Goal: Communication & Community: Answer question/provide support

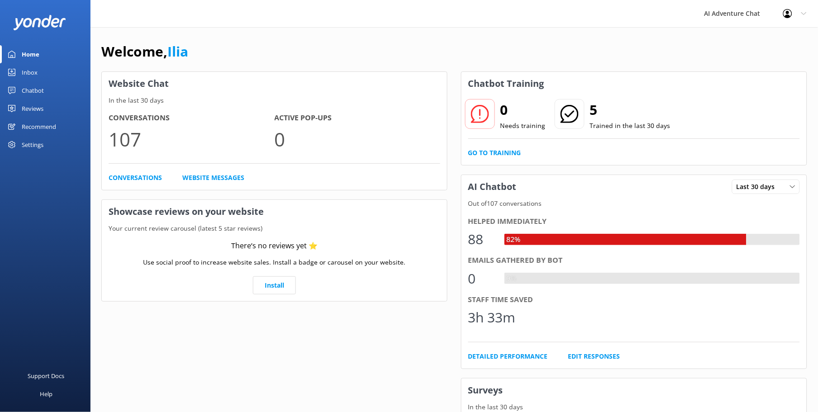
click at [20, 70] on link "Inbox" at bounding box center [45, 72] width 90 height 18
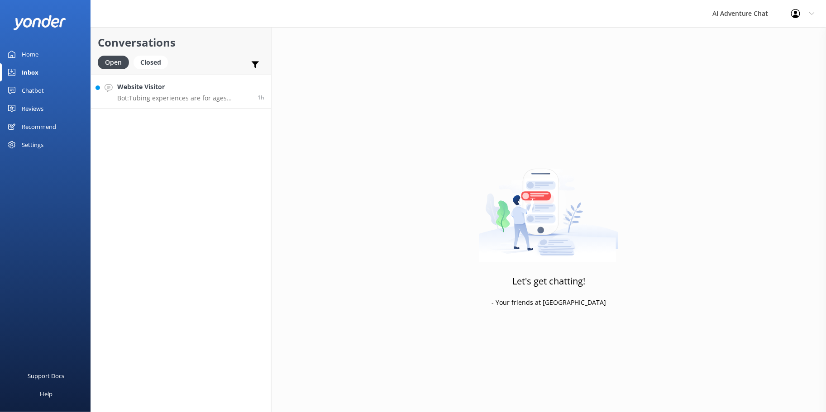
click at [176, 86] on h4 "Website Visitor" at bounding box center [183, 87] width 133 height 10
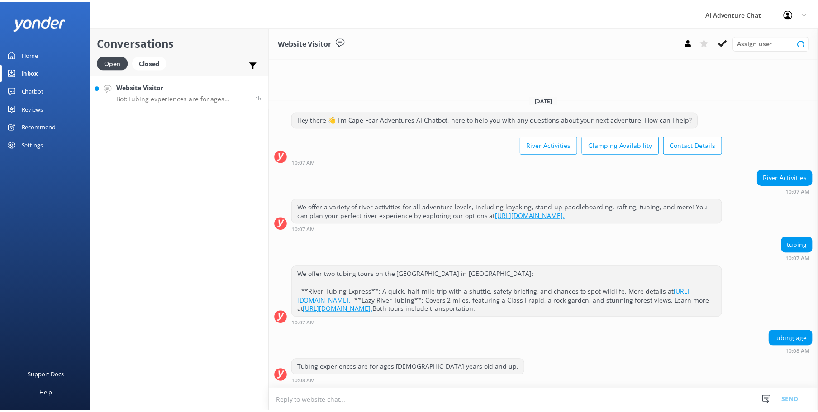
scroll to position [6, 0]
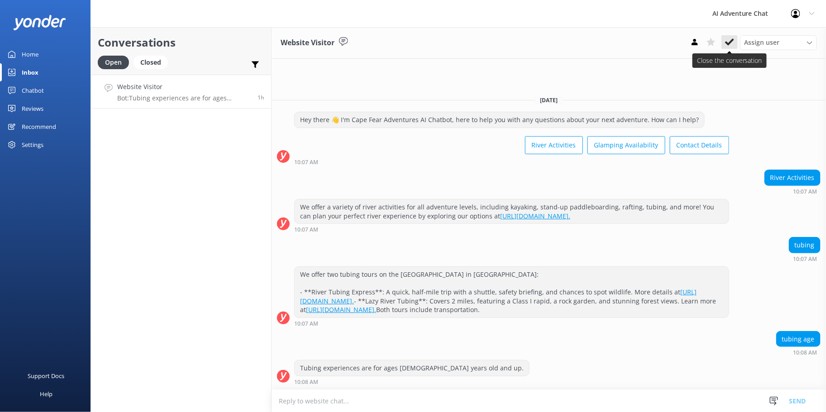
click at [728, 40] on icon at bounding box center [729, 42] width 9 height 9
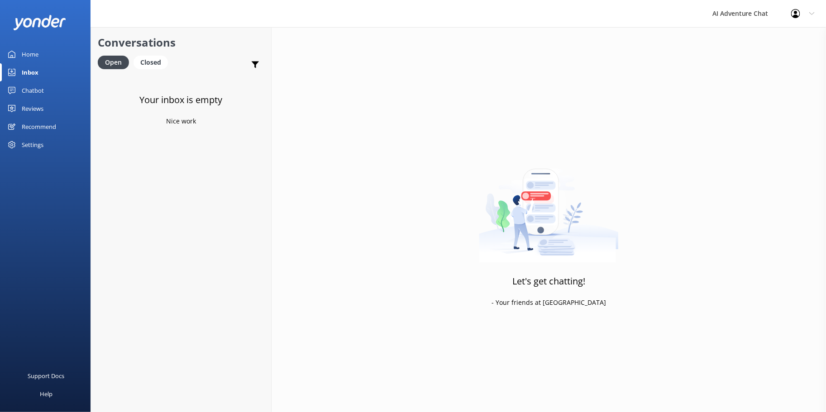
click at [34, 49] on div "Home" at bounding box center [30, 54] width 17 height 18
